Goal: Navigation & Orientation: Find specific page/section

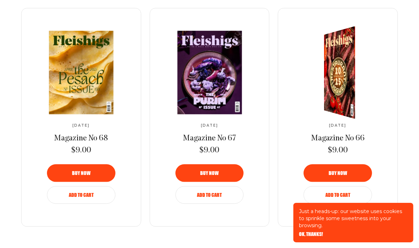
scroll to position [813, 0]
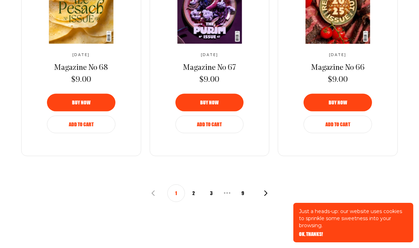
click at [195, 193] on button "2" at bounding box center [194, 194] width 18 height 18
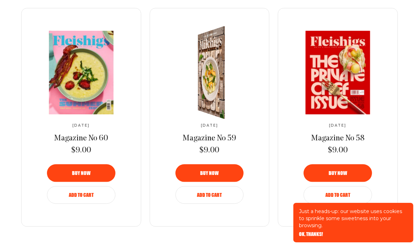
scroll to position [848, 0]
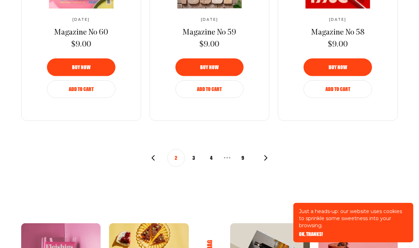
click at [192, 158] on button "3" at bounding box center [194, 158] width 18 height 18
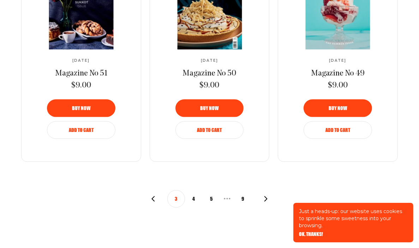
scroll to position [848, 0]
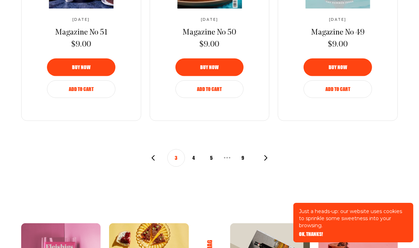
click at [195, 158] on button "4" at bounding box center [194, 158] width 18 height 18
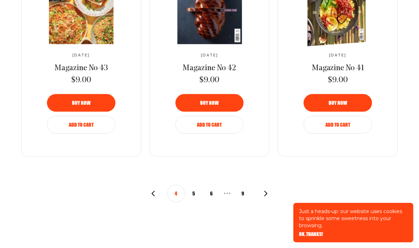
scroll to position [883, 0]
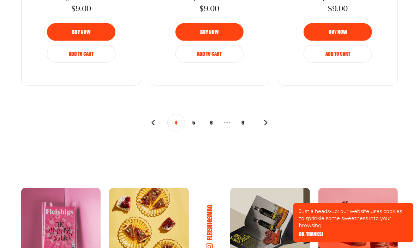
click at [195, 122] on button "5" at bounding box center [194, 123] width 18 height 18
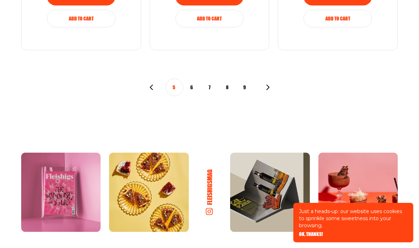
scroll to position [989, 0]
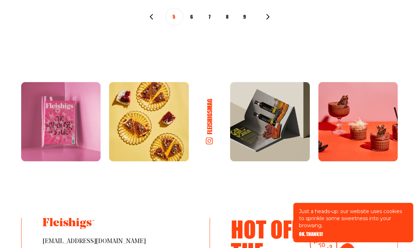
click at [192, 16] on button "6" at bounding box center [192, 17] width 18 height 18
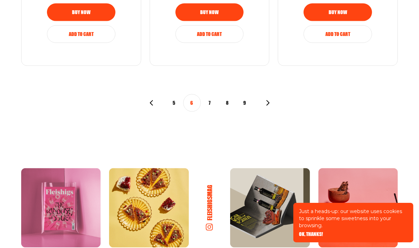
scroll to position [919, 0]
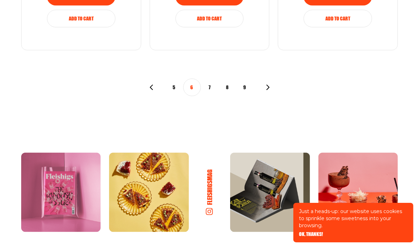
click at [207, 85] on button "7" at bounding box center [210, 88] width 18 height 18
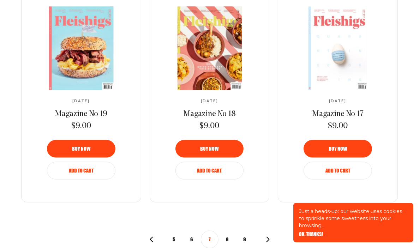
scroll to position [777, 0]
